Goal: Check status

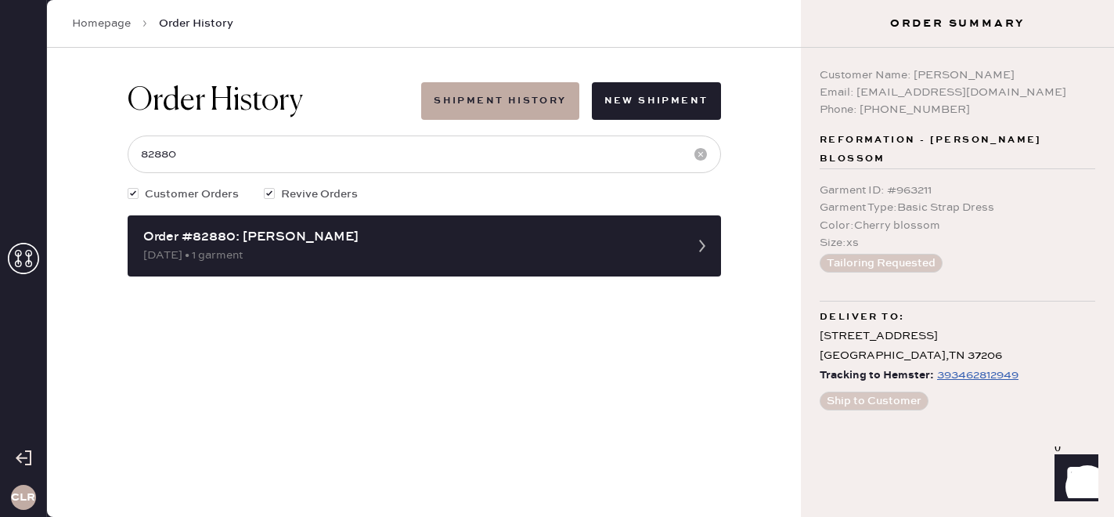
click at [319, 149] on input "82880" at bounding box center [425, 154] width 594 height 38
click at [193, 147] on input "82880" at bounding box center [425, 154] width 594 height 38
type input "82880"
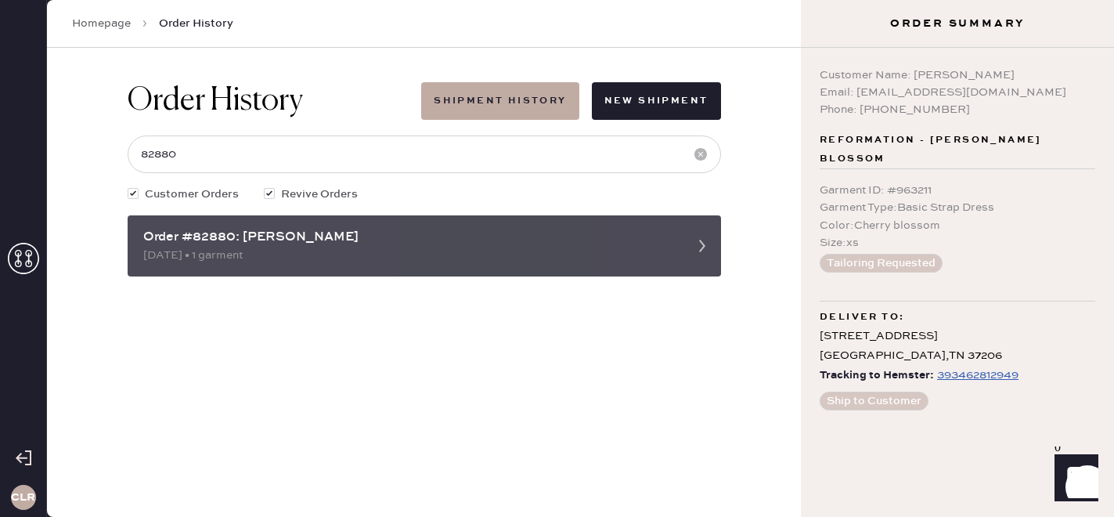
click at [258, 260] on div "[DATE] • 1 garment" at bounding box center [410, 255] width 534 height 17
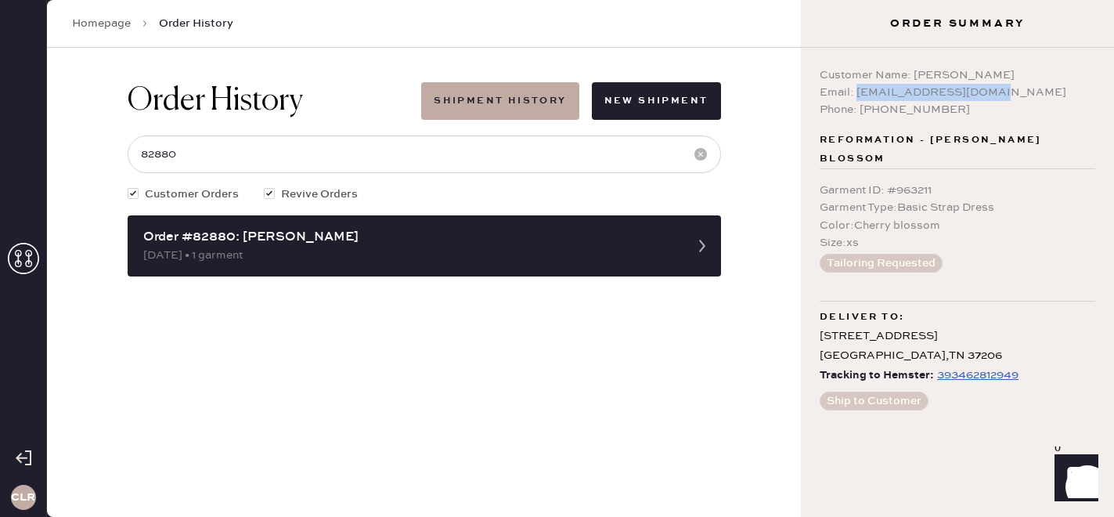
copy div "[EMAIL_ADDRESS][DOMAIN_NAME]"
drag, startPoint x: 858, startPoint y: 92, endPoint x: 1059, endPoint y: 96, distance: 200.5
click at [1059, 96] on div "Email: [EMAIL_ADDRESS][DOMAIN_NAME]" at bounding box center [958, 92] width 276 height 17
click at [255, 149] on input "82880" at bounding box center [425, 154] width 594 height 38
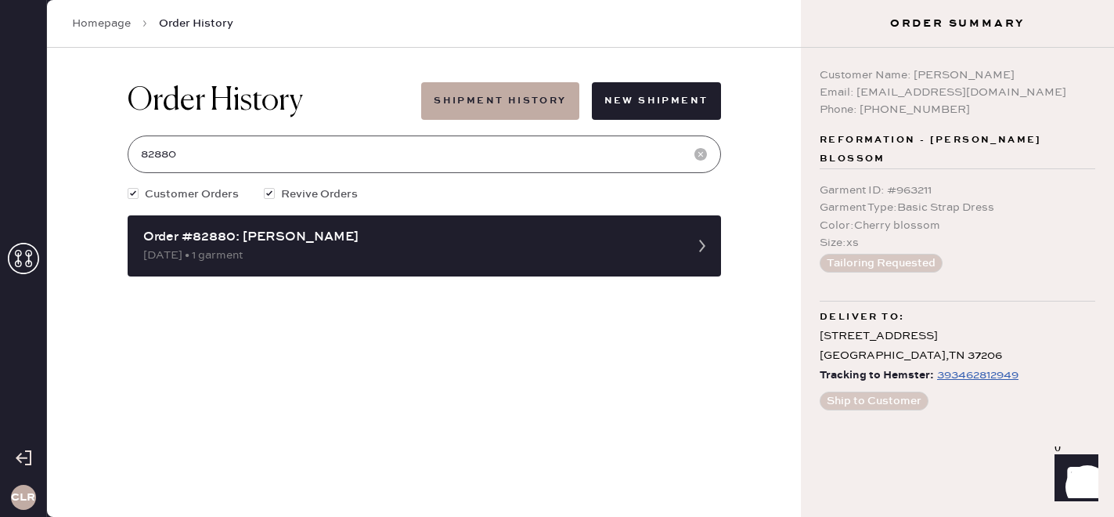
click at [255, 149] on input "82880" at bounding box center [425, 154] width 594 height 38
